Goal: Task Accomplishment & Management: Manage account settings

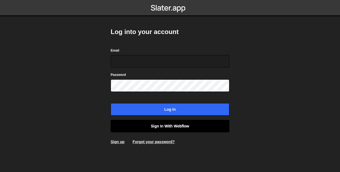
click at [165, 125] on link "Sign in with Webflow" at bounding box center [170, 126] width 119 height 12
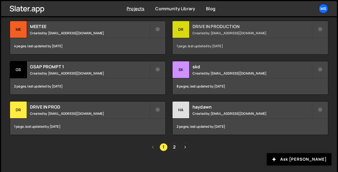
scroll to position [323, 0]
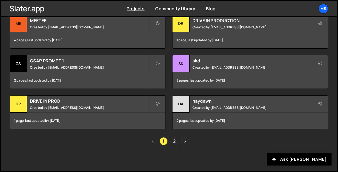
click at [174, 139] on link "2" at bounding box center [174, 141] width 8 height 8
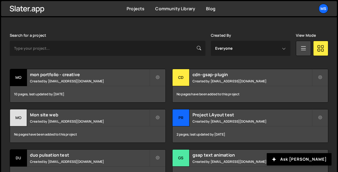
scroll to position [162, 0]
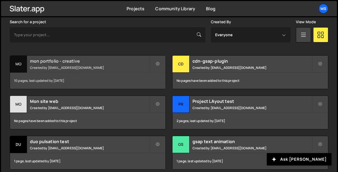
click at [67, 69] on small "Created by snowmahana.fitt@gmail.com" at bounding box center [89, 67] width 119 height 5
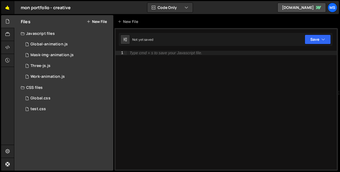
click at [4, 4] on link "🤙" at bounding box center [7, 7] width 13 height 13
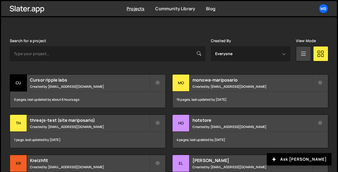
scroll to position [135, 0]
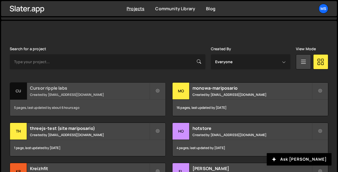
click at [68, 89] on h2 "Cursor ripple labs" at bounding box center [89, 88] width 119 height 6
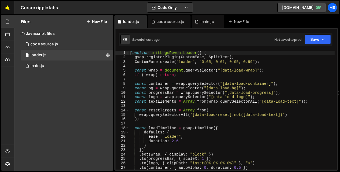
click at [6, 5] on link "🤙" at bounding box center [7, 7] width 13 height 13
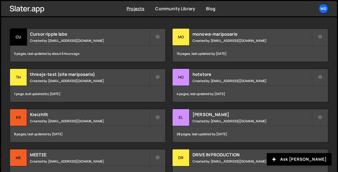
scroll to position [171, 0]
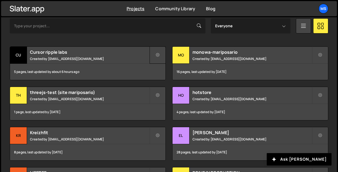
click at [159, 53] on icon at bounding box center [158, 54] width 4 height 5
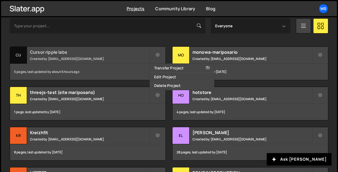
click at [130, 55] on div "Cursor ripple labs Created by snowmahana.fitt@gmail.com" at bounding box center [87, 55] width 155 height 17
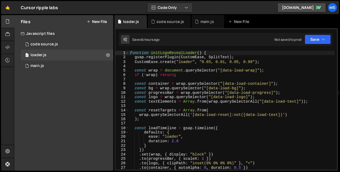
select select "68dbbc18a2c0eb4a89f78f16"
click at [12, 148] on div at bounding box center [7, 151] width 13 height 13
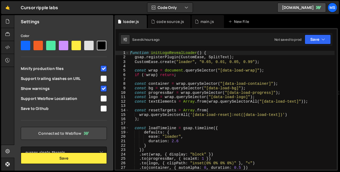
scroll to position [50, 0]
click at [62, 140] on link "Connected to Webflow" at bounding box center [64, 133] width 86 height 13
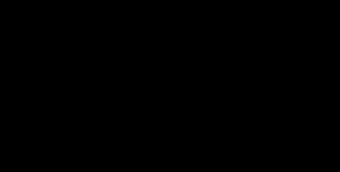
click at [117, 46] on body "Projects Community Library Blog ms Projects Your Teams Invite team member Accou…" at bounding box center [170, 86] width 340 height 172
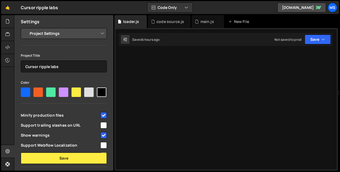
select select "68dbbc18a2c0eb4a89f78f16"
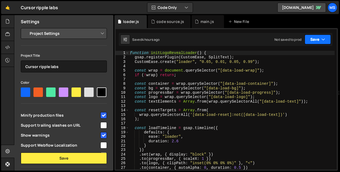
click at [328, 42] on button "Save" at bounding box center [318, 40] width 26 height 10
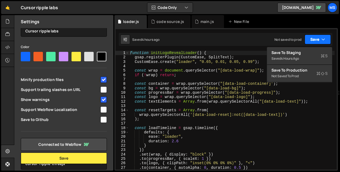
scroll to position [59, 0]
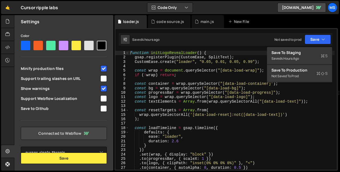
click at [65, 134] on link "Connected to Webflow" at bounding box center [64, 133] width 86 height 13
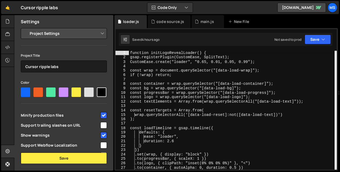
select select "68dbbc18a2c0eb4a89f78f16"
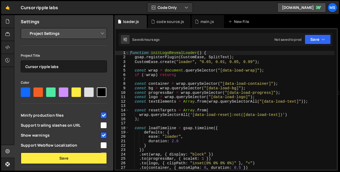
click at [68, 35] on select "Project Settings Code Editor Settings Chat Settings" at bounding box center [64, 34] width 79 height 12
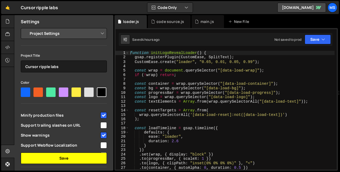
click at [61, 157] on button "Save" at bounding box center [64, 158] width 86 height 11
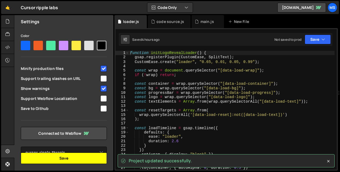
scroll to position [59, 0]
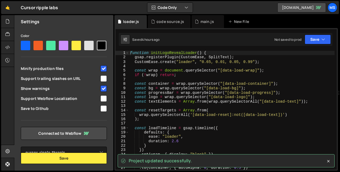
click at [293, 9] on link "[DOMAIN_NAME]" at bounding box center [302, 8] width 49 height 10
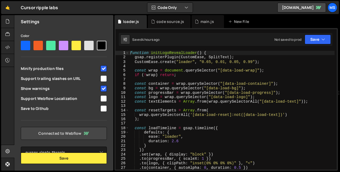
click at [73, 134] on link "Connected to Webflow" at bounding box center [64, 133] width 86 height 13
click at [311, 37] on button "Save" at bounding box center [318, 40] width 26 height 10
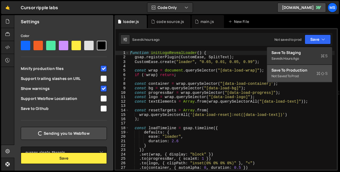
click at [299, 71] on div "Save to Production S" at bounding box center [300, 69] width 56 height 5
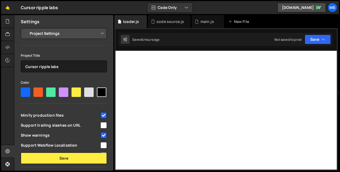
select select "68dbbc18a2c0eb4a89f78f16"
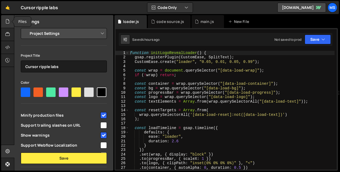
click at [7, 25] on div at bounding box center [7, 21] width 13 height 13
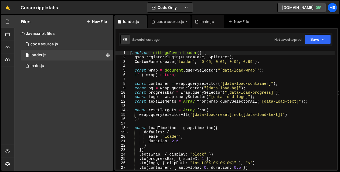
click at [172, 24] on div "code source.js" at bounding box center [171, 21] width 28 height 5
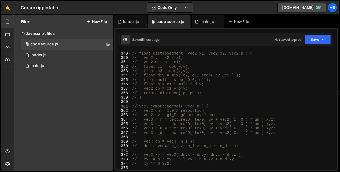
scroll to position [1597, 0]
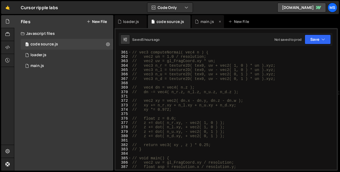
click at [207, 21] on div "main.js" at bounding box center [207, 21] width 13 height 5
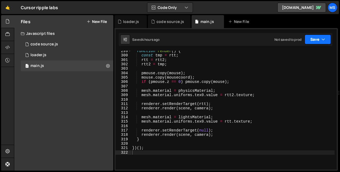
click at [329, 39] on button "Save" at bounding box center [318, 40] width 26 height 10
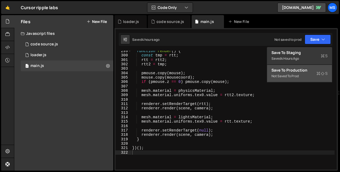
click at [304, 71] on div "Save to Production S" at bounding box center [300, 69] width 56 height 5
